Goal: Task Accomplishment & Management: Complete application form

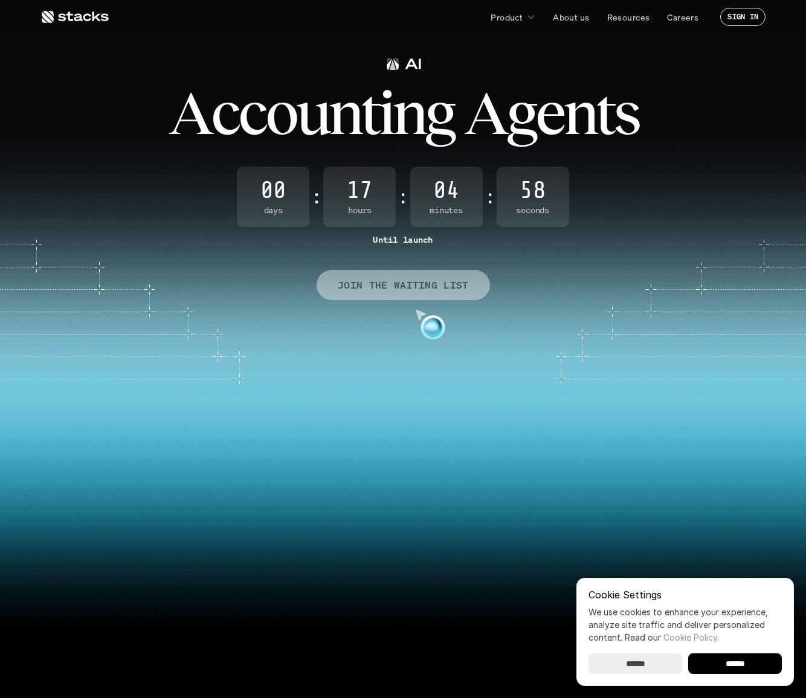
click at [392, 292] on p "JOIN THE WAITING LIST" at bounding box center [403, 286] width 131 height 18
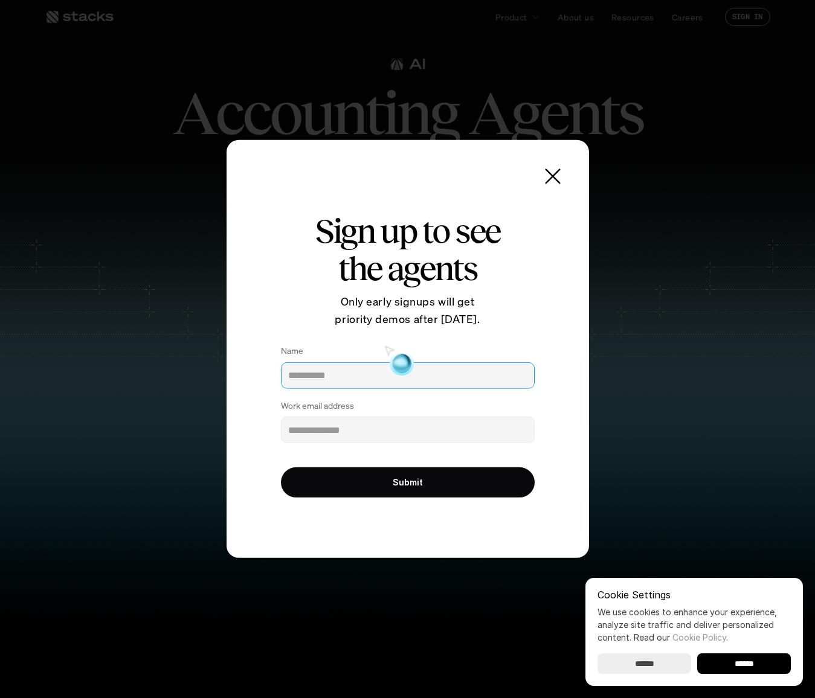
click at [323, 369] on input "Name" at bounding box center [408, 375] width 254 height 27
type input "**********"
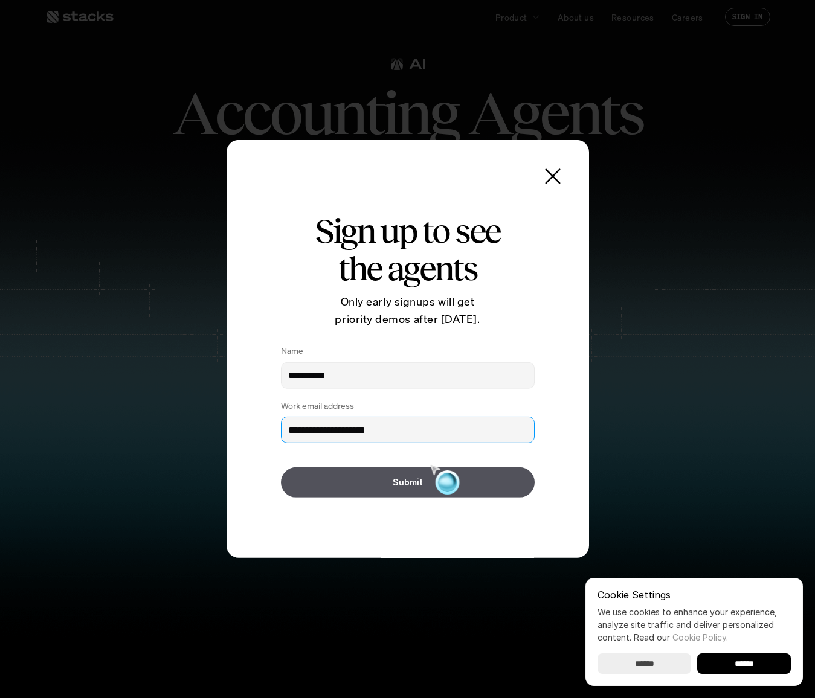
type input "**********"
click at [439, 483] on button "Submit" at bounding box center [408, 483] width 254 height 30
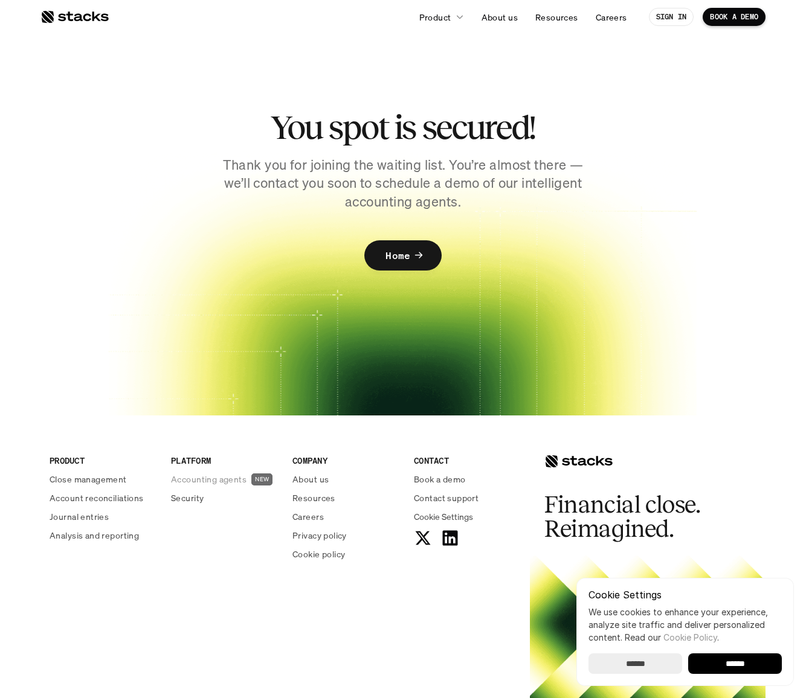
click at [195, 478] on p "Accounting agents" at bounding box center [209, 479] width 76 height 13
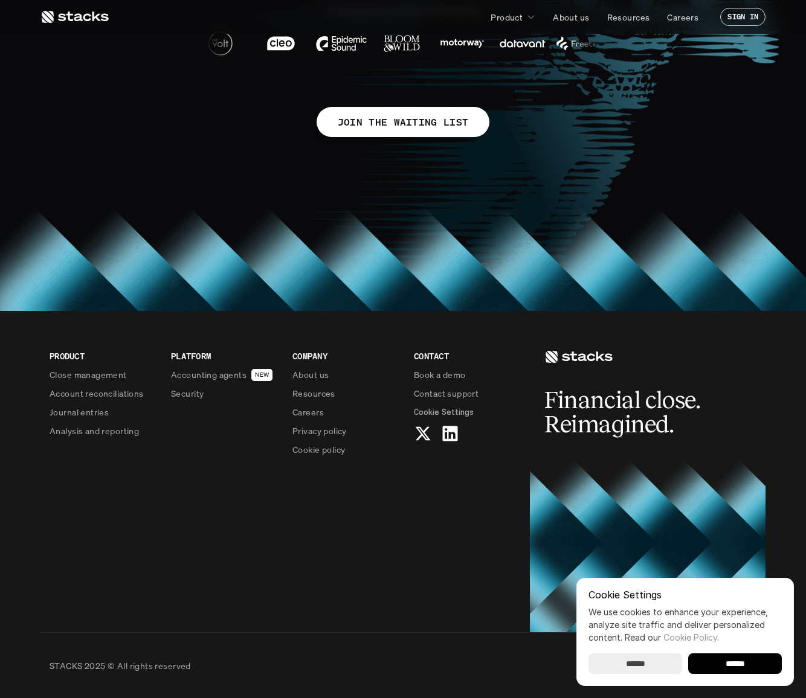
scroll to position [805, 0]
click at [77, 408] on p "Journal entries" at bounding box center [79, 411] width 59 height 13
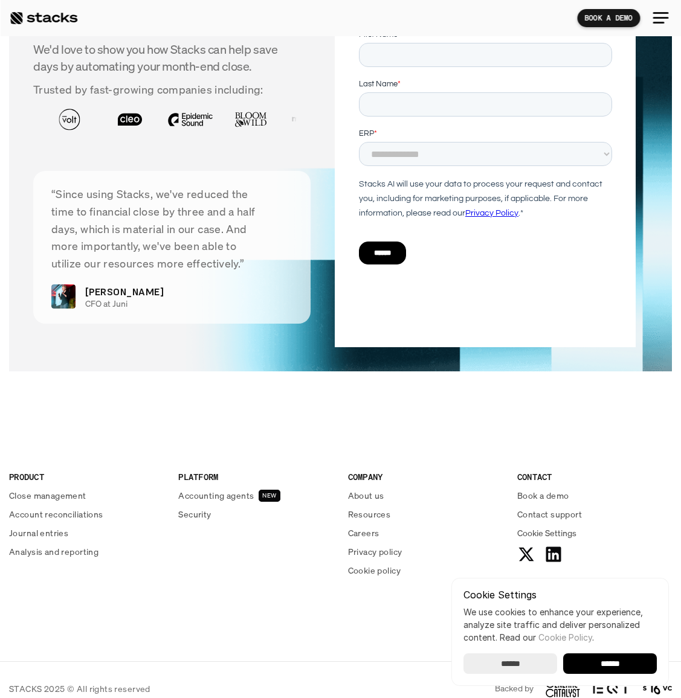
scroll to position [2085, 0]
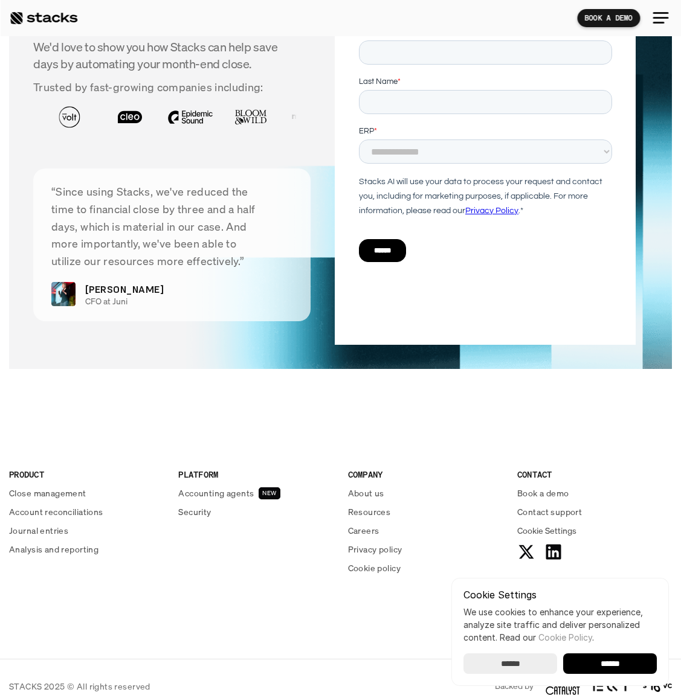
click at [620, 662] on input "******" at bounding box center [610, 664] width 94 height 21
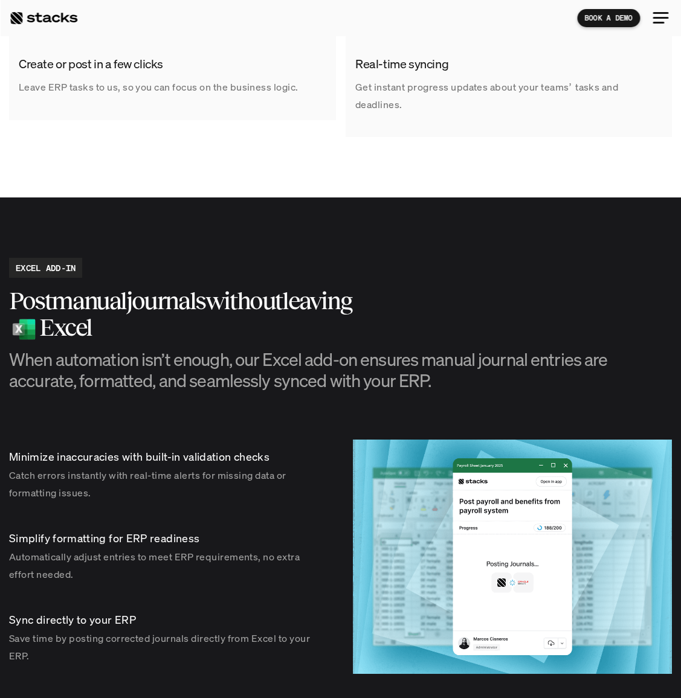
scroll to position [0, 0]
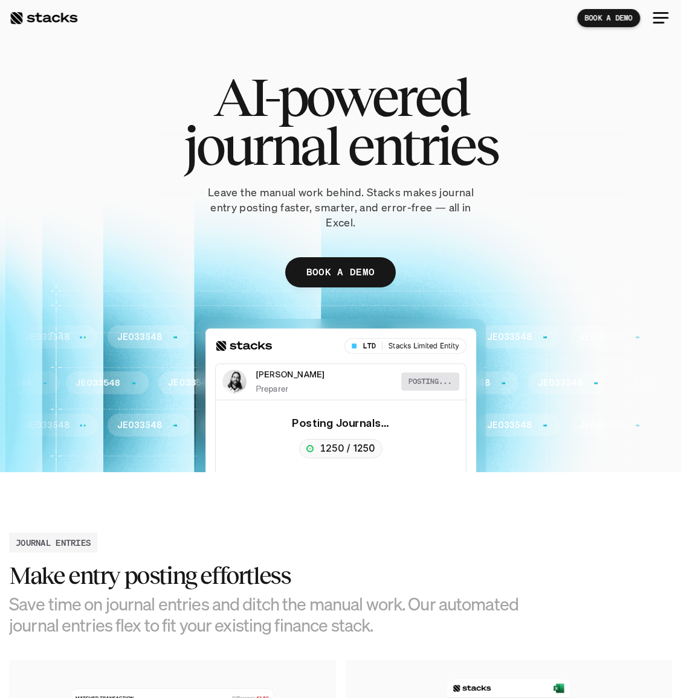
click at [658, 22] on div at bounding box center [657, 23] width 11 height 2
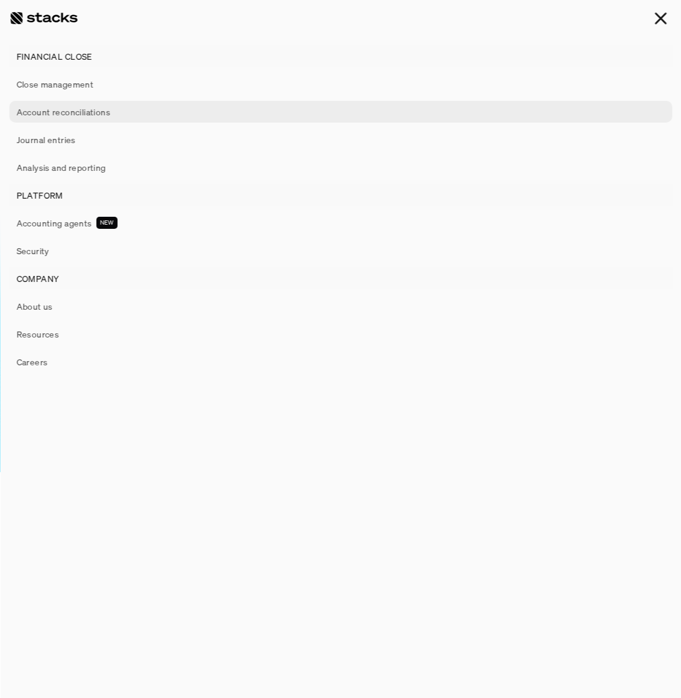
click at [60, 108] on p "Account reconciliations" at bounding box center [63, 112] width 94 height 13
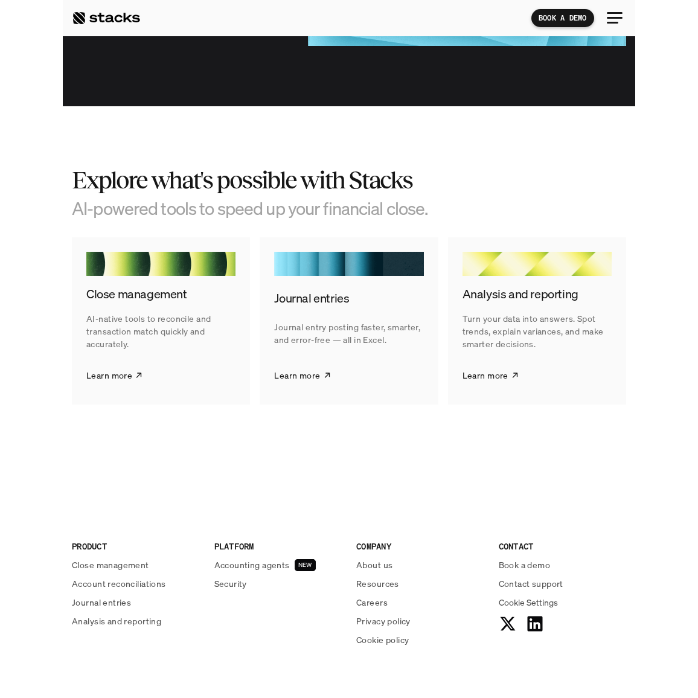
scroll to position [2078, 0]
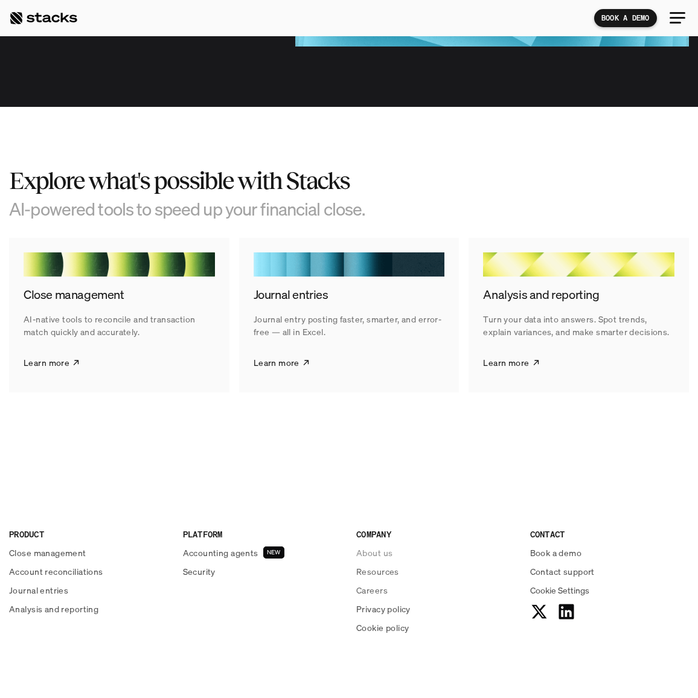
click at [364, 547] on p "About us" at bounding box center [374, 553] width 36 height 13
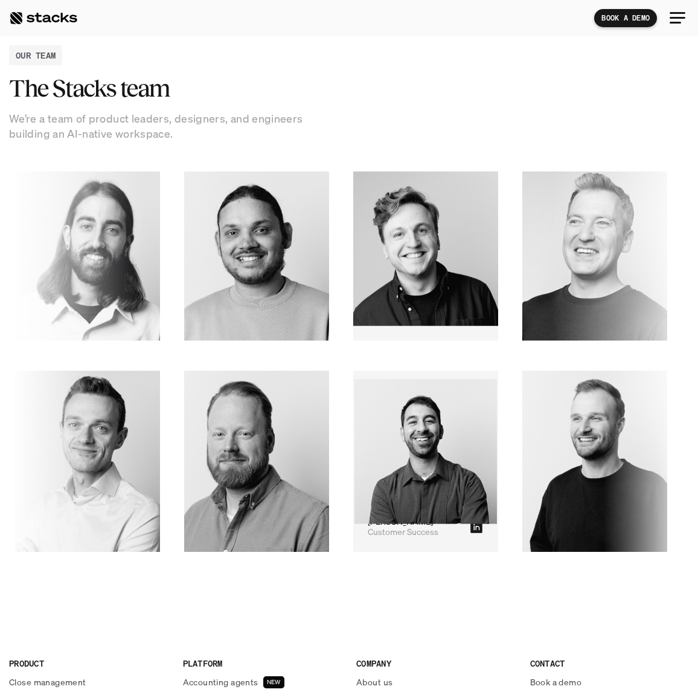
scroll to position [1292, 0]
